Goal: Task Accomplishment & Management: Use online tool/utility

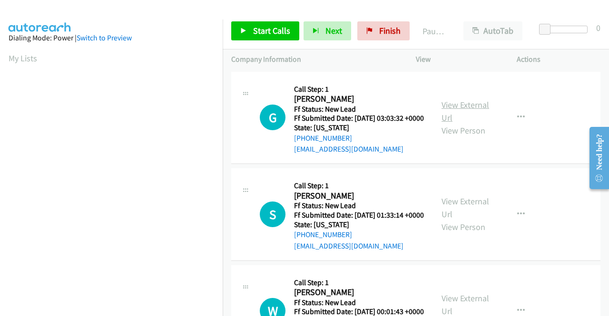
click at [442, 109] on link "View External Url" at bounding box center [465, 111] width 48 height 24
click at [452, 216] on link "View External Url" at bounding box center [465, 208] width 48 height 24
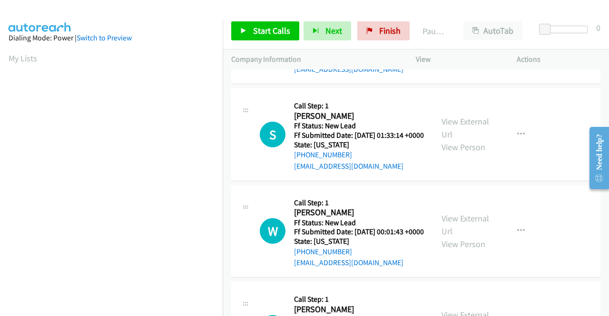
scroll to position [95, 0]
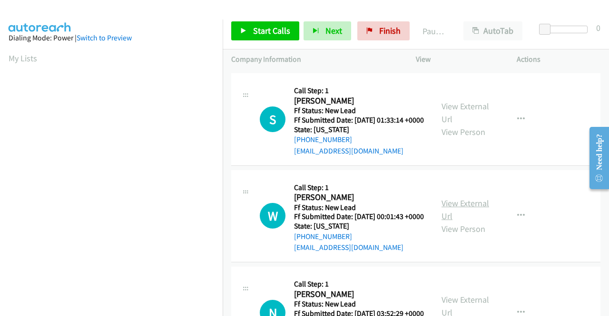
click at [458, 222] on link "View External Url" at bounding box center [465, 210] width 48 height 24
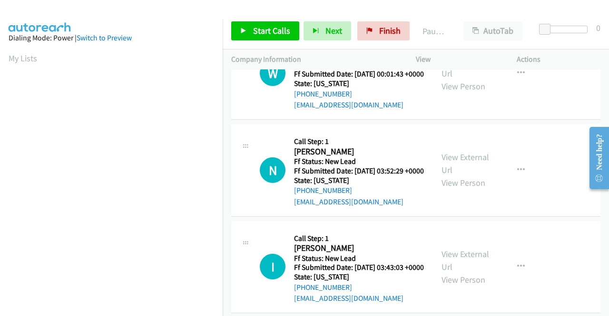
scroll to position [190, 0]
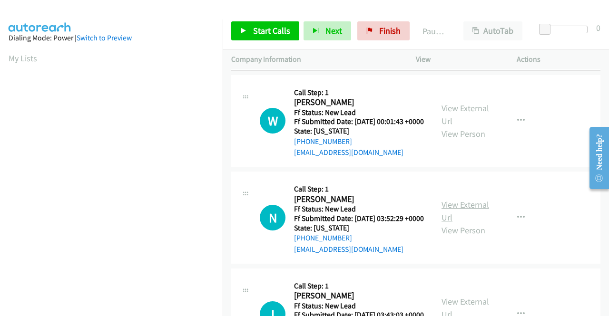
click at [445, 223] on link "View External Url" at bounding box center [465, 211] width 48 height 24
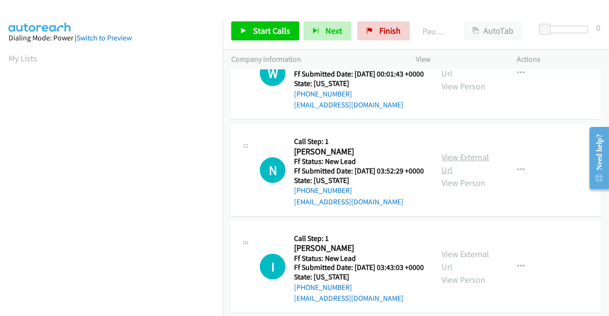
scroll to position [285, 0]
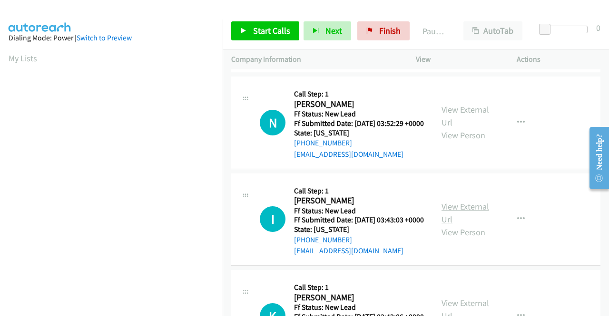
click at [445, 225] on link "View External Url" at bounding box center [465, 213] width 48 height 24
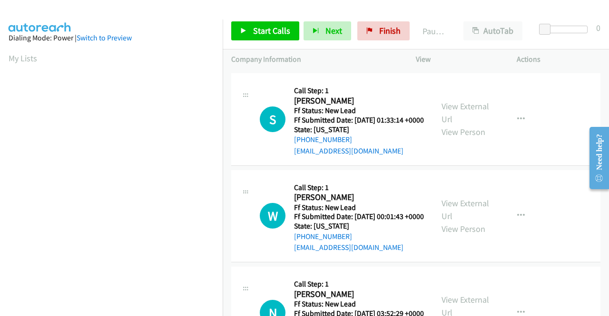
scroll to position [0, 0]
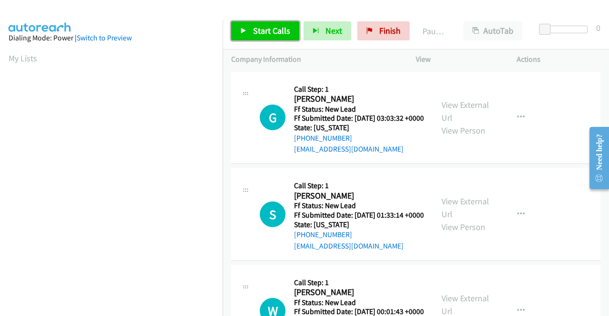
click at [260, 28] on span "Start Calls" at bounding box center [271, 30] width 37 height 11
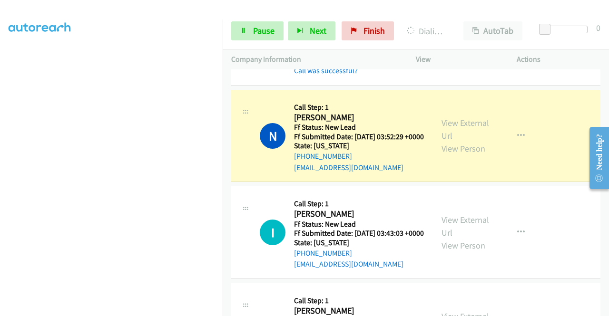
scroll to position [217, 0]
click at [258, 30] on span "Pause" at bounding box center [263, 30] width 21 height 11
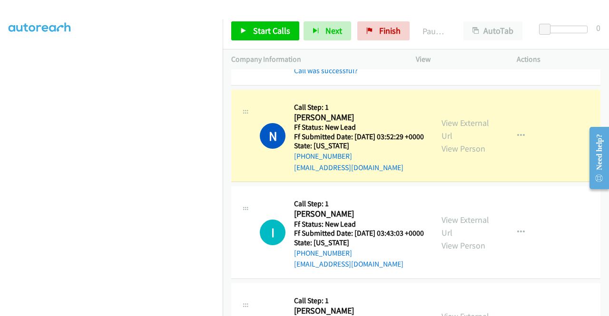
scroll to position [74, 0]
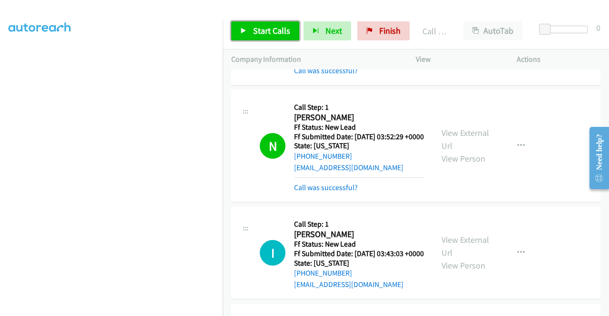
click at [272, 30] on span "Start Calls" at bounding box center [271, 30] width 37 height 11
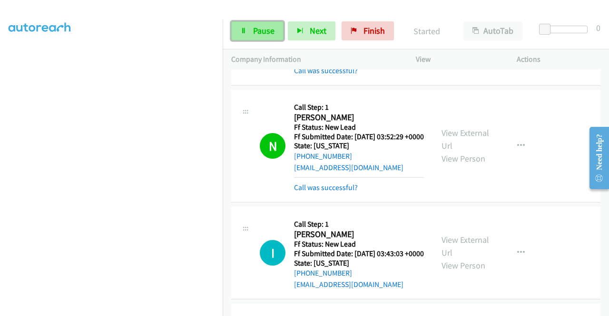
click at [257, 27] on span "Pause" at bounding box center [263, 30] width 21 height 11
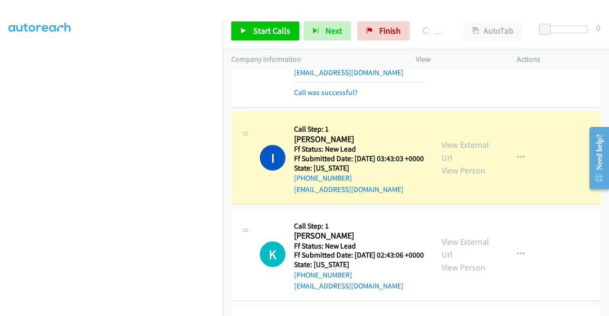
scroll to position [0, 0]
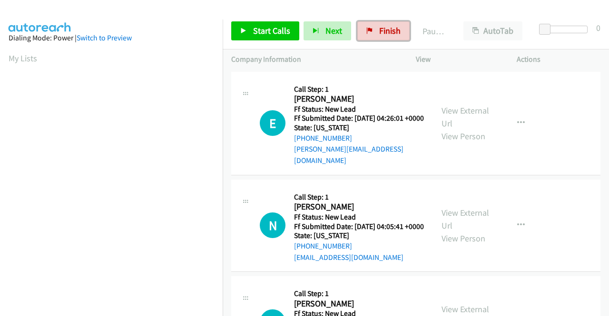
click at [371, 32] on link "Finish" at bounding box center [383, 30] width 52 height 19
click at [13, 59] on link "My Lists" at bounding box center [23, 58] width 29 height 11
click at [463, 111] on link "View External Url" at bounding box center [465, 117] width 48 height 24
click at [460, 215] on link "View External Url" at bounding box center [465, 219] width 48 height 24
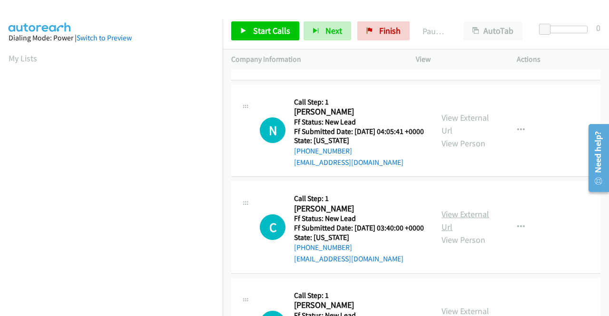
click at [457, 220] on link "View External Url" at bounding box center [465, 221] width 48 height 24
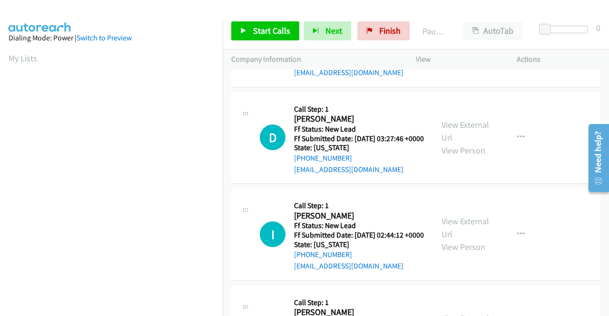
scroll to position [285, 0]
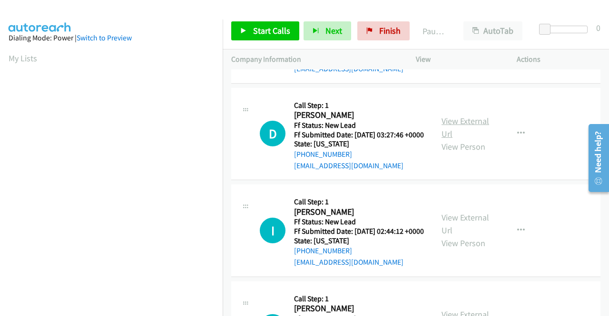
click at [457, 139] on link "View External Url" at bounding box center [465, 128] width 48 height 24
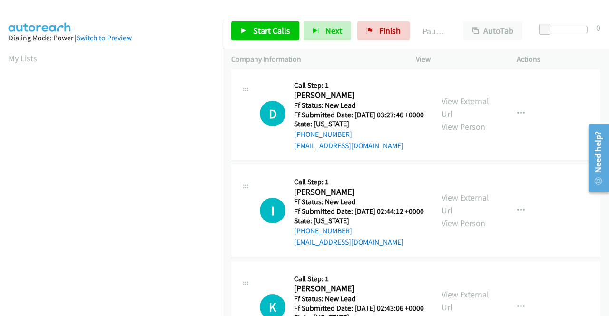
scroll to position [333, 0]
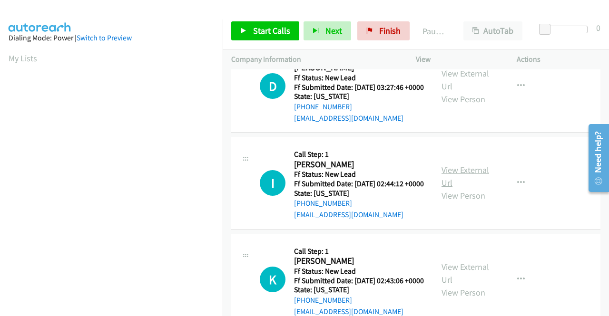
click at [458, 188] on link "View External Url" at bounding box center [465, 177] width 48 height 24
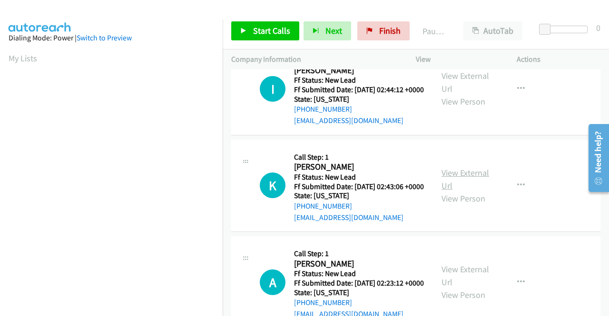
scroll to position [428, 0]
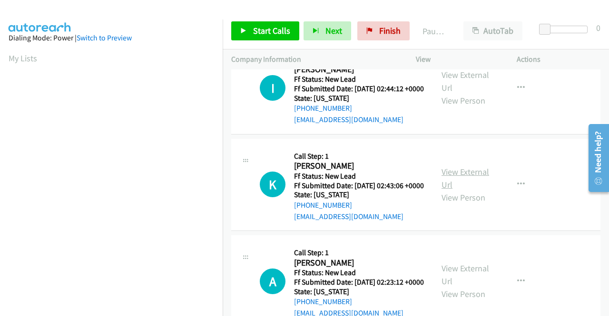
click at [452, 190] on link "View External Url" at bounding box center [465, 178] width 48 height 24
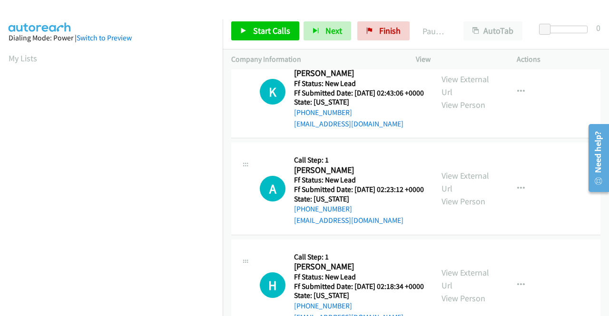
scroll to position [523, 0]
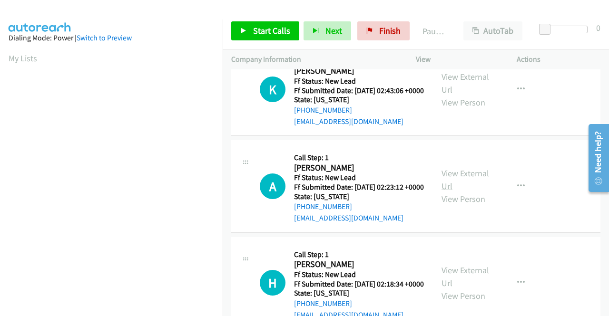
click at [453, 192] on link "View External Url" at bounding box center [465, 180] width 48 height 24
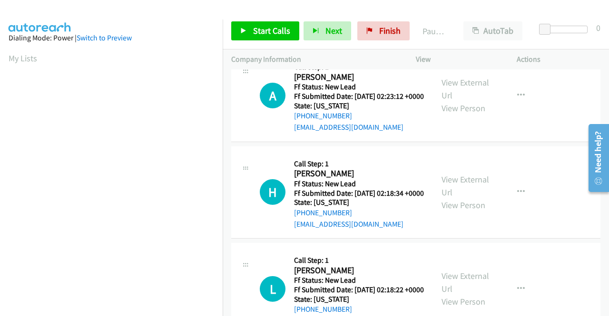
scroll to position [618, 0]
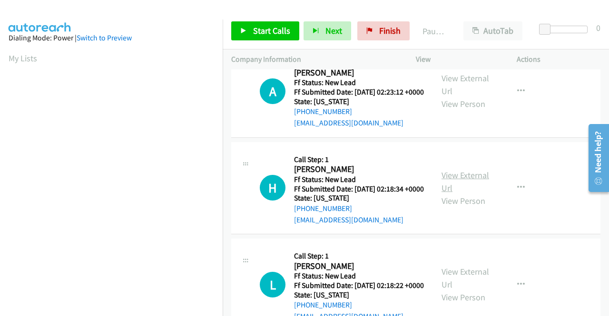
click at [460, 194] on link "View External Url" at bounding box center [465, 182] width 48 height 24
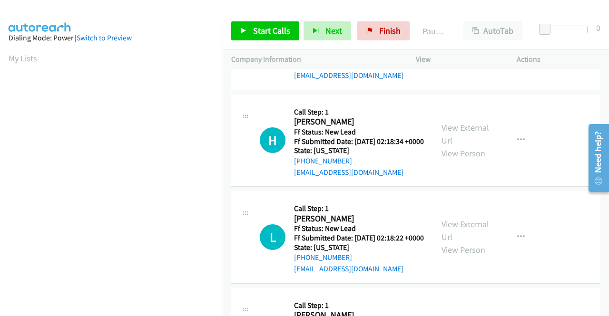
scroll to position [713, 0]
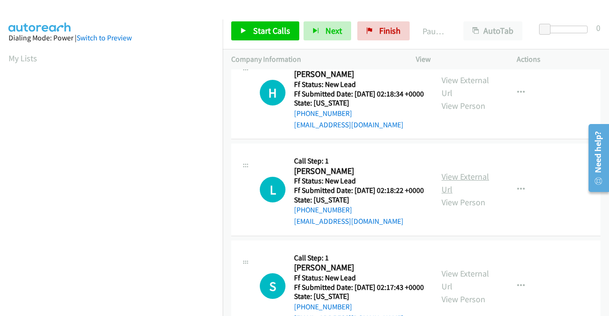
click at [446, 195] on link "View External Url" at bounding box center [465, 183] width 48 height 24
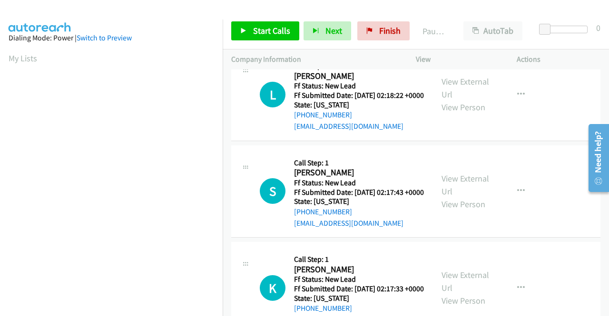
scroll to position [856, 0]
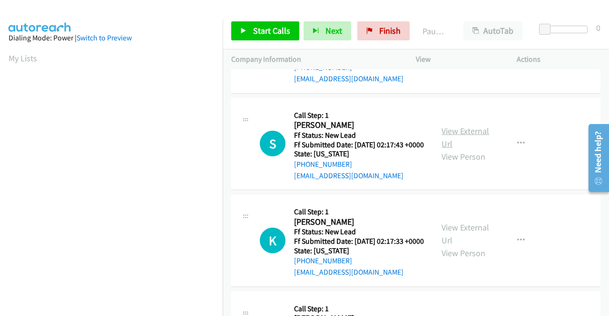
click at [466, 149] on link "View External Url" at bounding box center [465, 138] width 48 height 24
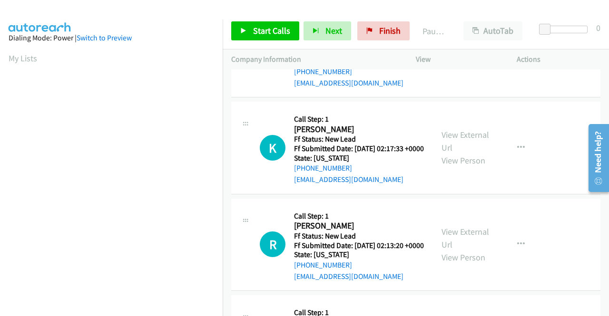
scroll to position [951, 0]
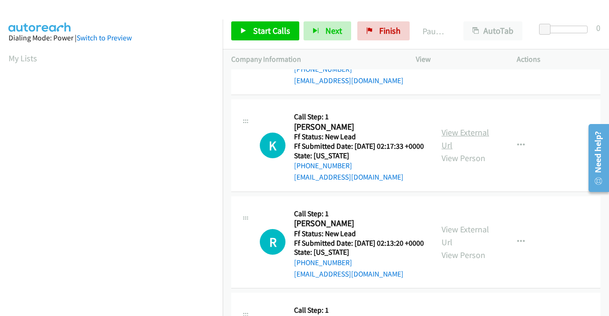
click at [458, 151] on link "View External Url" at bounding box center [465, 139] width 48 height 24
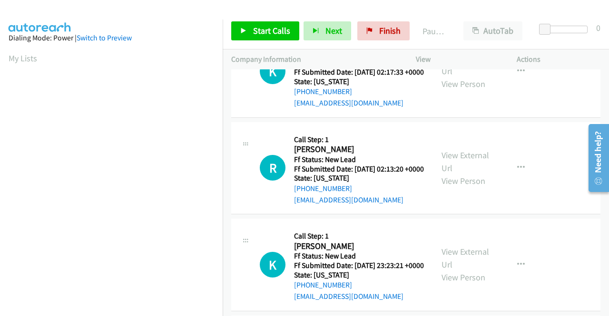
scroll to position [1046, 0]
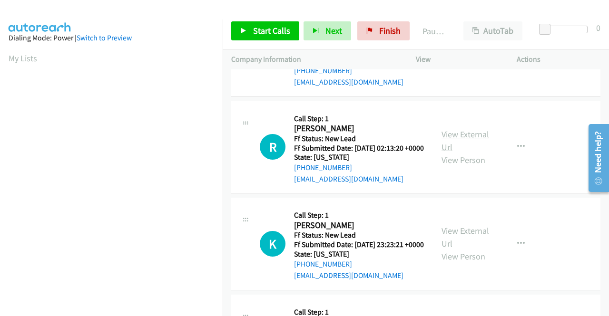
click at [452, 153] on link "View External Url" at bounding box center [465, 141] width 48 height 24
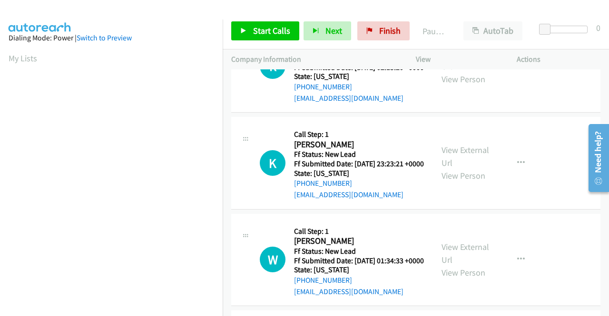
scroll to position [1141, 0]
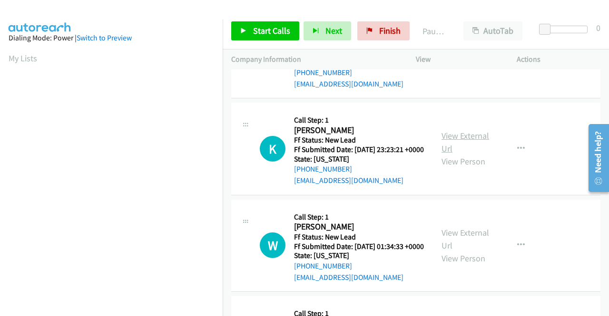
click at [460, 154] on link "View External Url" at bounding box center [465, 142] width 48 height 24
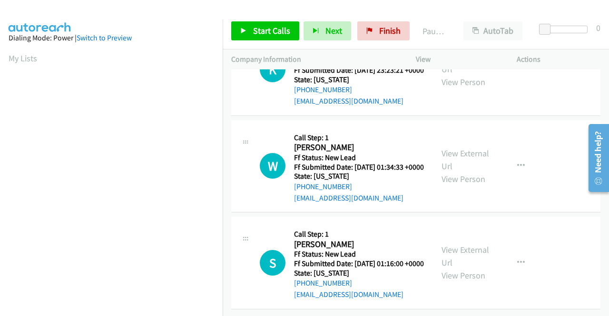
scroll to position [1236, 0]
click at [448, 172] on link "View External Url" at bounding box center [465, 160] width 48 height 24
click at [449, 244] on link "View External Url" at bounding box center [465, 256] width 48 height 24
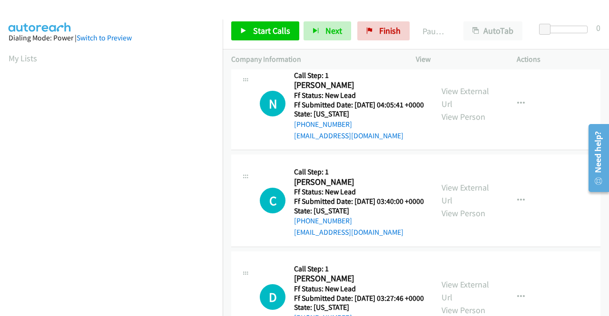
scroll to position [0, 0]
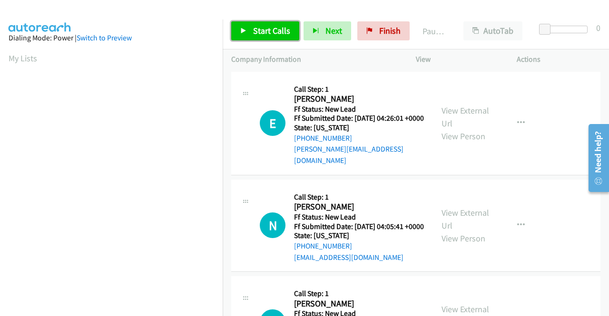
click at [270, 21] on link "Start Calls" at bounding box center [265, 30] width 68 height 19
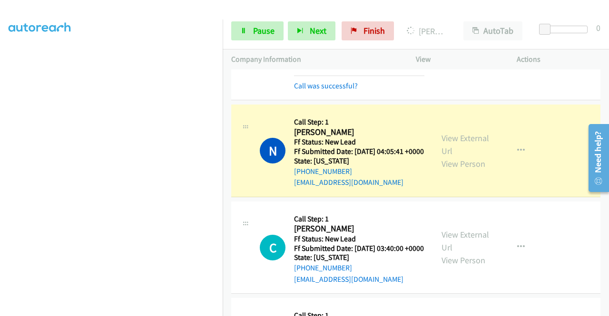
scroll to position [217, 0]
click at [257, 32] on span "Pause" at bounding box center [263, 30] width 21 height 11
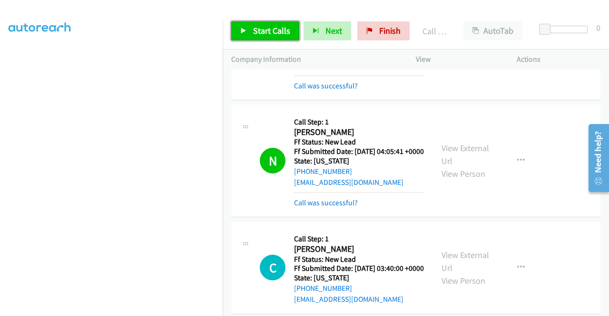
click at [240, 34] on link "Start Calls" at bounding box center [265, 30] width 68 height 19
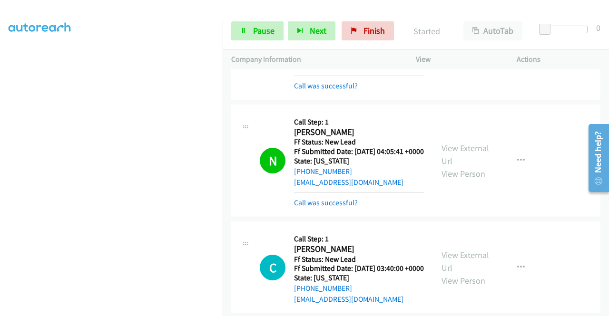
click at [353, 207] on link "Call was successful?" at bounding box center [326, 202] width 64 height 9
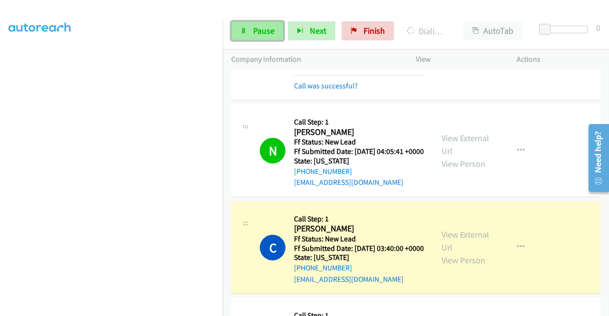
click at [267, 32] on span "Pause" at bounding box center [263, 30] width 21 height 11
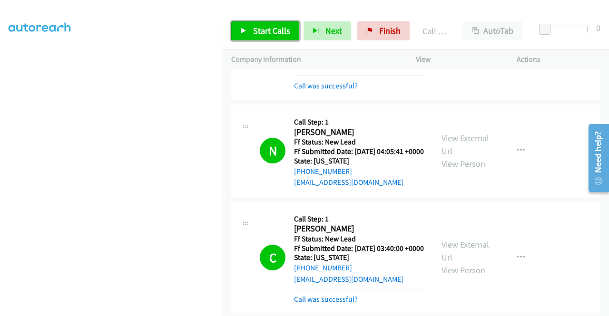
click at [257, 34] on span "Start Calls" at bounding box center [271, 30] width 37 height 11
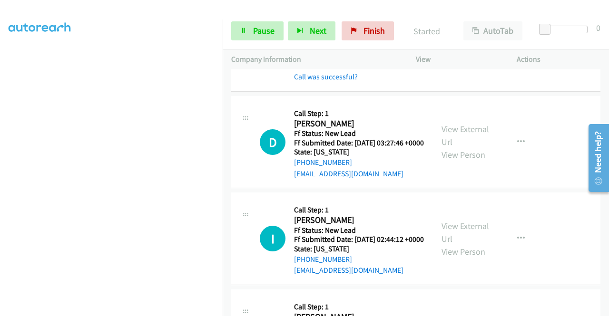
scroll to position [333, 0]
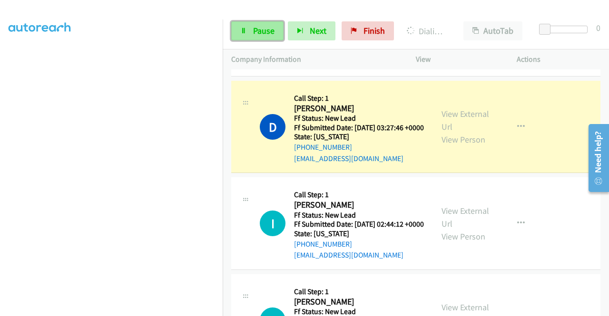
click at [260, 34] on span "Pause" at bounding box center [263, 30] width 21 height 11
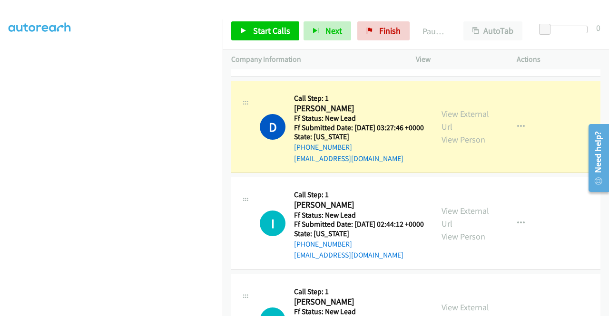
scroll to position [0, 0]
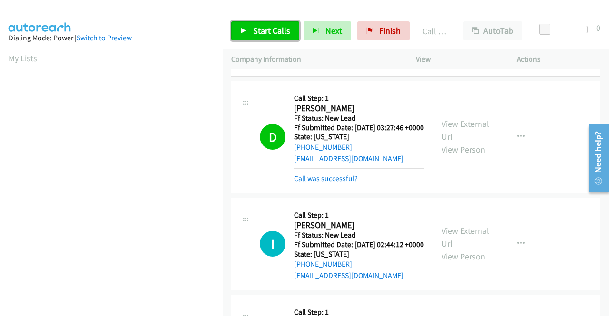
click at [256, 30] on span "Start Calls" at bounding box center [271, 30] width 37 height 11
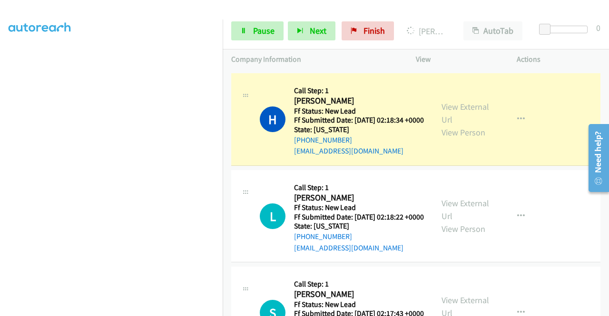
scroll to position [217, 0]
click at [274, 32] on link "Pause" at bounding box center [257, 30] width 52 height 19
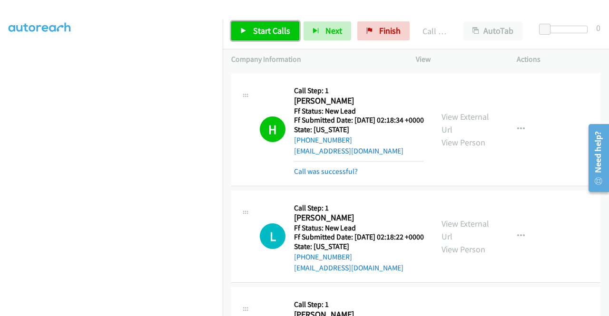
click at [264, 32] on span "Start Calls" at bounding box center [271, 30] width 37 height 11
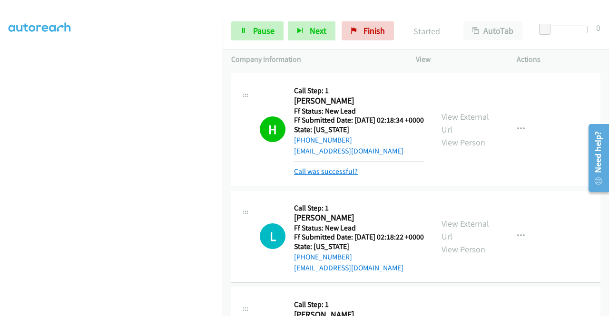
click at [335, 176] on link "Call was successful?" at bounding box center [326, 171] width 64 height 9
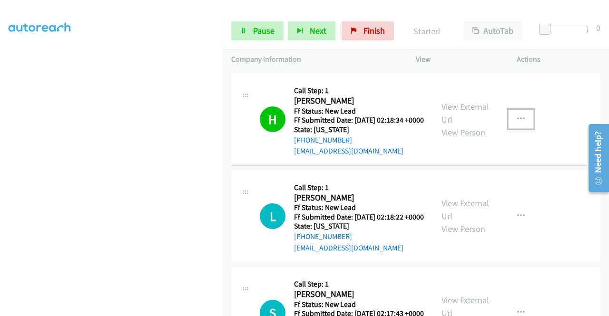
click at [517, 123] on icon "button" at bounding box center [521, 120] width 8 height 8
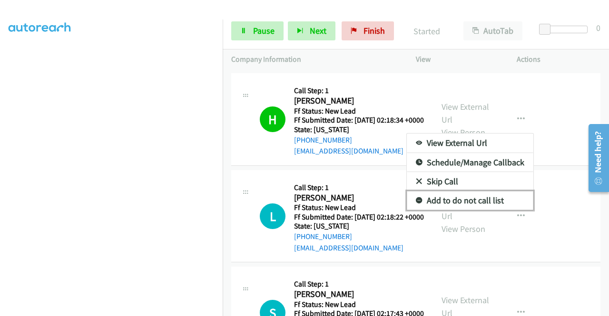
click at [470, 210] on link "Add to do not call list" at bounding box center [470, 200] width 126 height 19
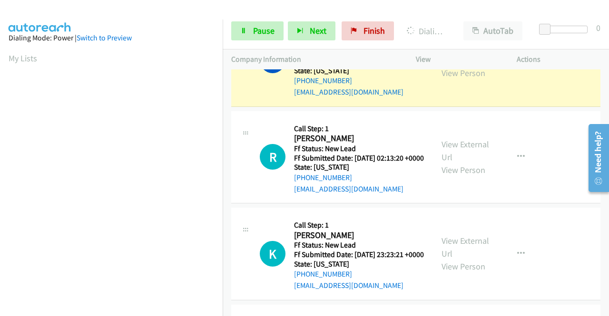
scroll to position [1151, 0]
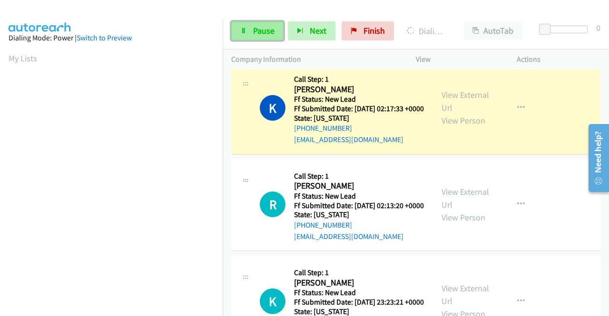
click at [268, 35] on span "Pause" at bounding box center [263, 30] width 21 height 11
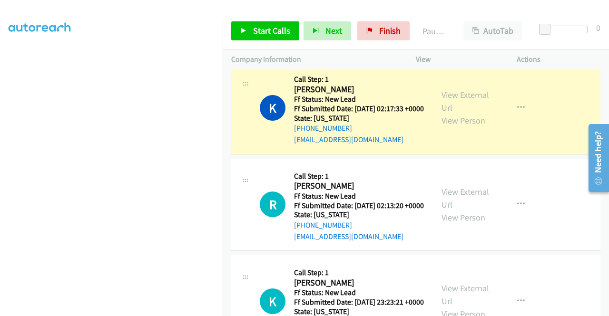
scroll to position [0, 0]
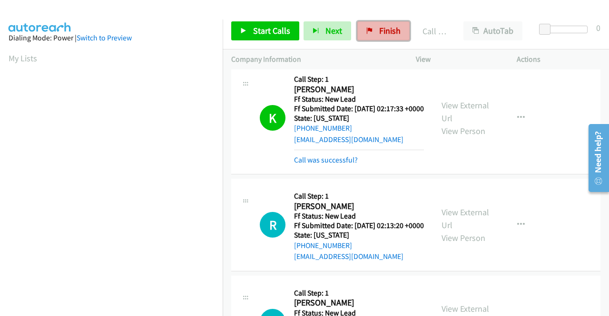
click at [393, 26] on span "Finish" at bounding box center [389, 30] width 21 height 11
